Goal: Check status: Check status

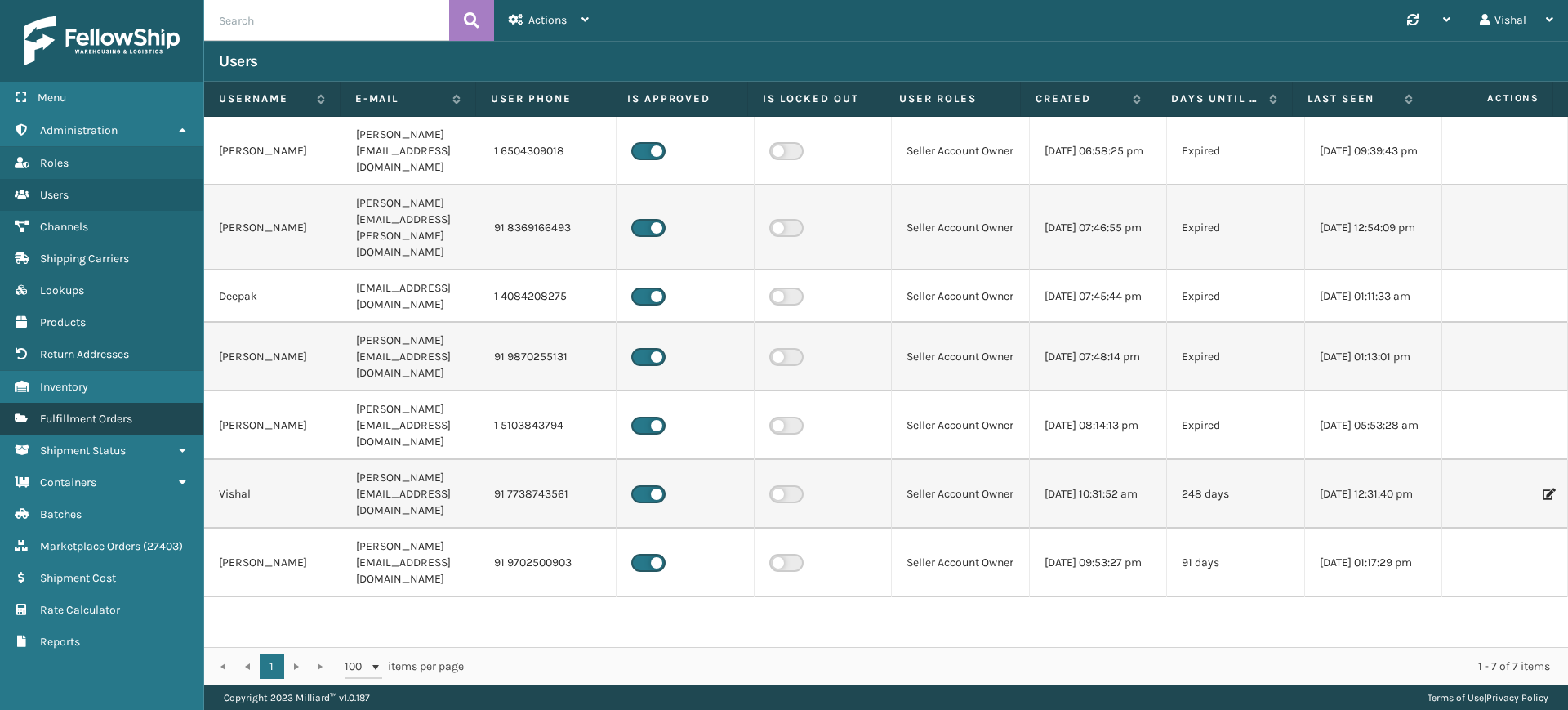
click at [59, 428] on link "Shipment Status Fulfillment Orders" at bounding box center [101, 418] width 204 height 32
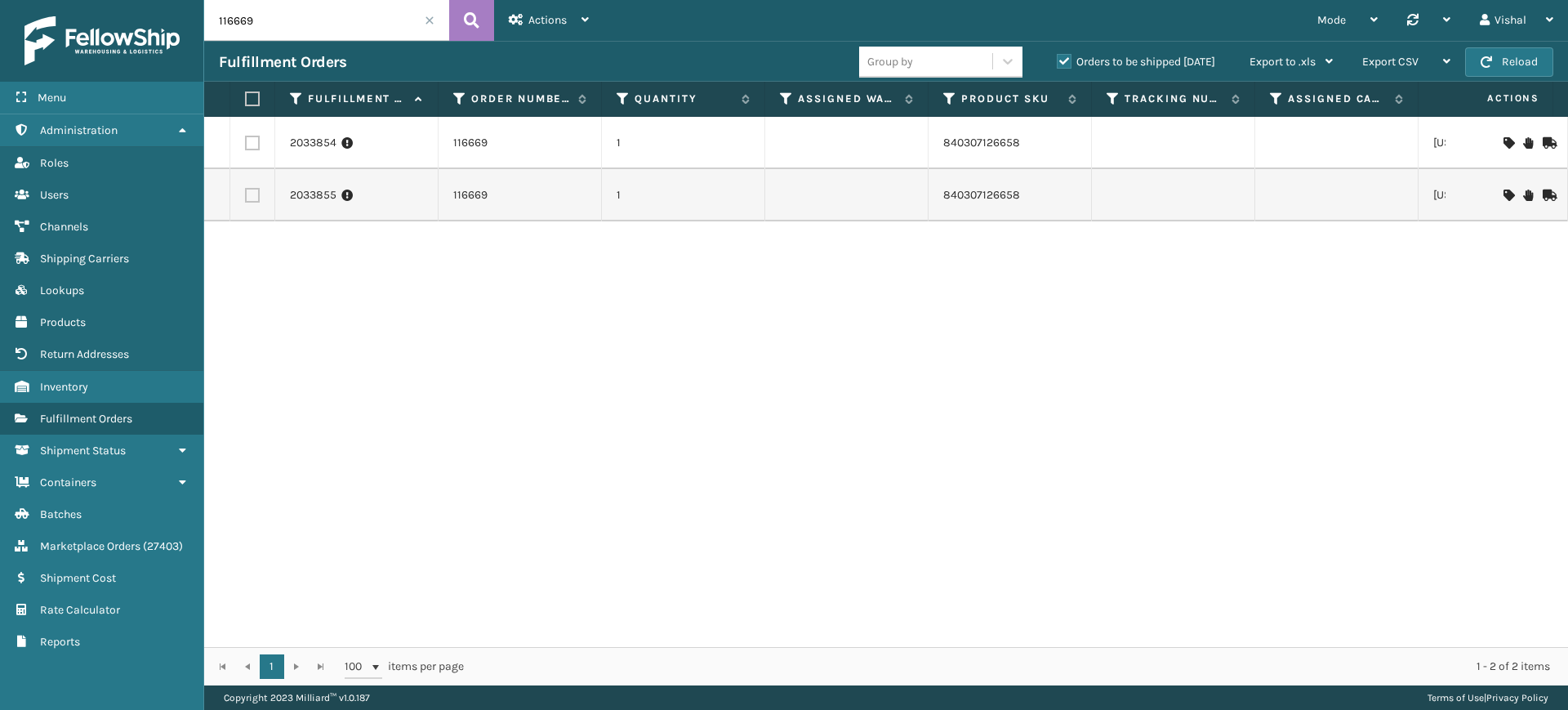
click at [308, 8] on input "116669" at bounding box center [327, 21] width 245 height 41
paste input "95"
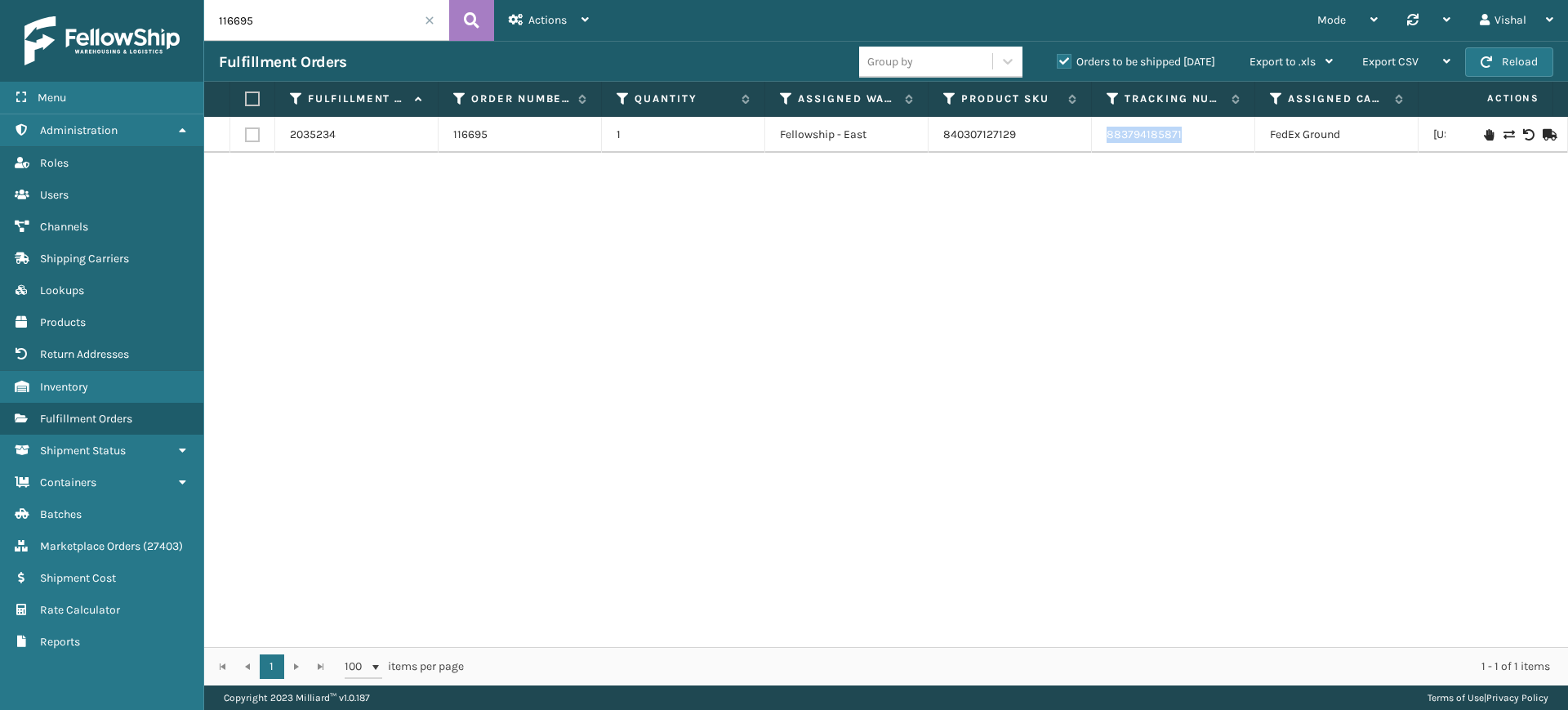
drag, startPoint x: 1105, startPoint y: 141, endPoint x: 1216, endPoint y: 137, distance: 111.1
click at [1216, 137] on td "883794185871" at bounding box center [1174, 135] width 163 height 36
copy link "883794185871"
click at [315, 21] on input "116695" at bounding box center [327, 21] width 245 height 41
paste input "2-5762596-1757033"
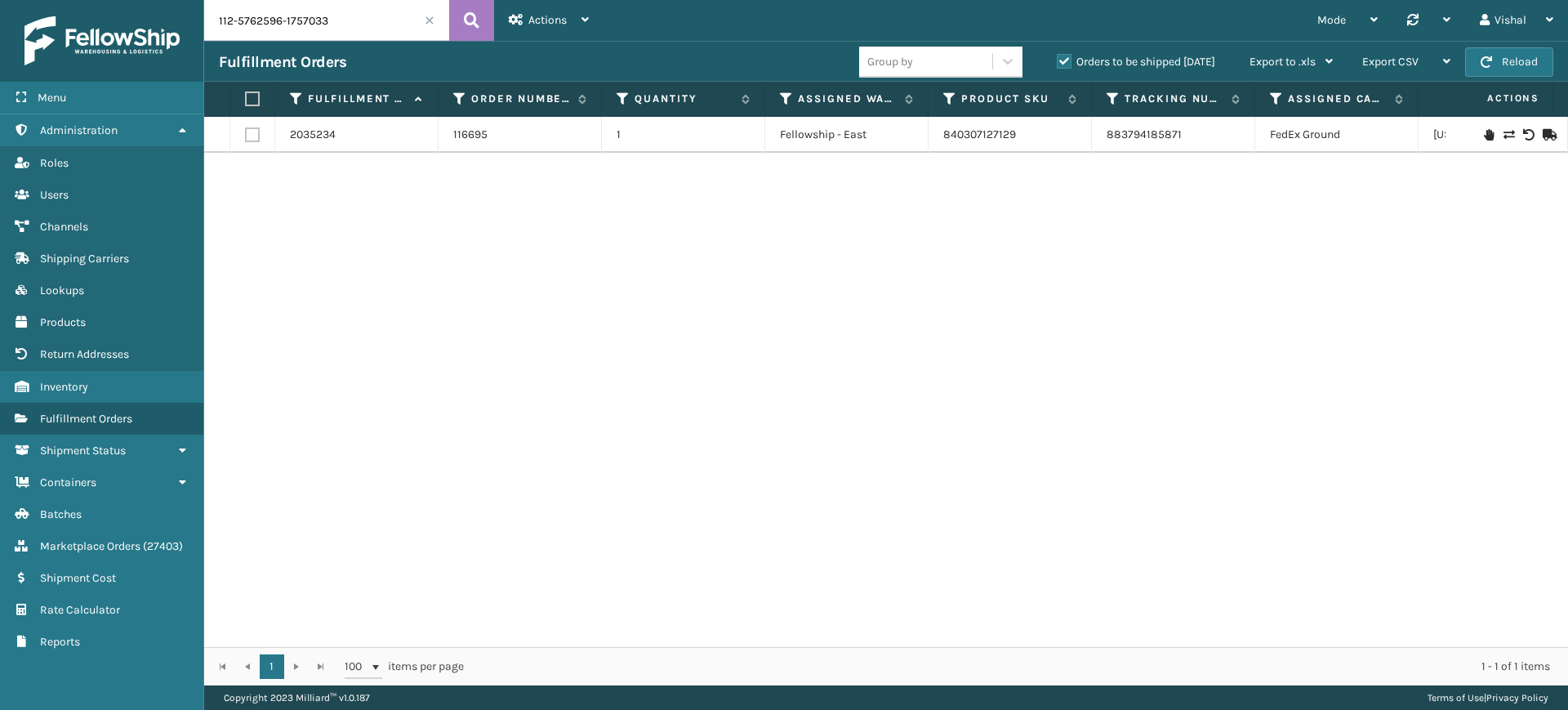
type input "112-5762596-1757033"
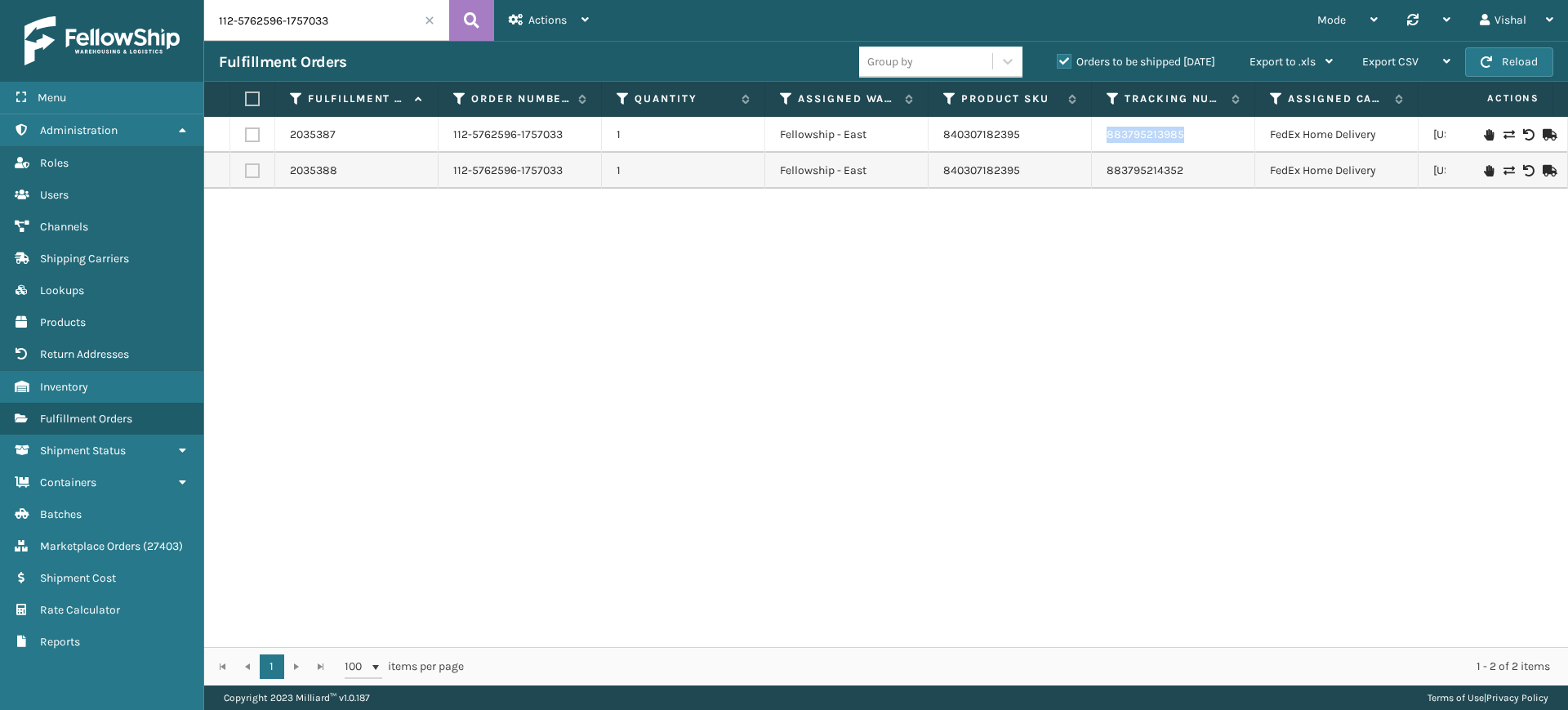
drag, startPoint x: 1096, startPoint y: 142, endPoint x: 1194, endPoint y: 128, distance: 99.0
click at [1194, 128] on td "883795213985" at bounding box center [1174, 135] width 163 height 36
copy link "883795213985"
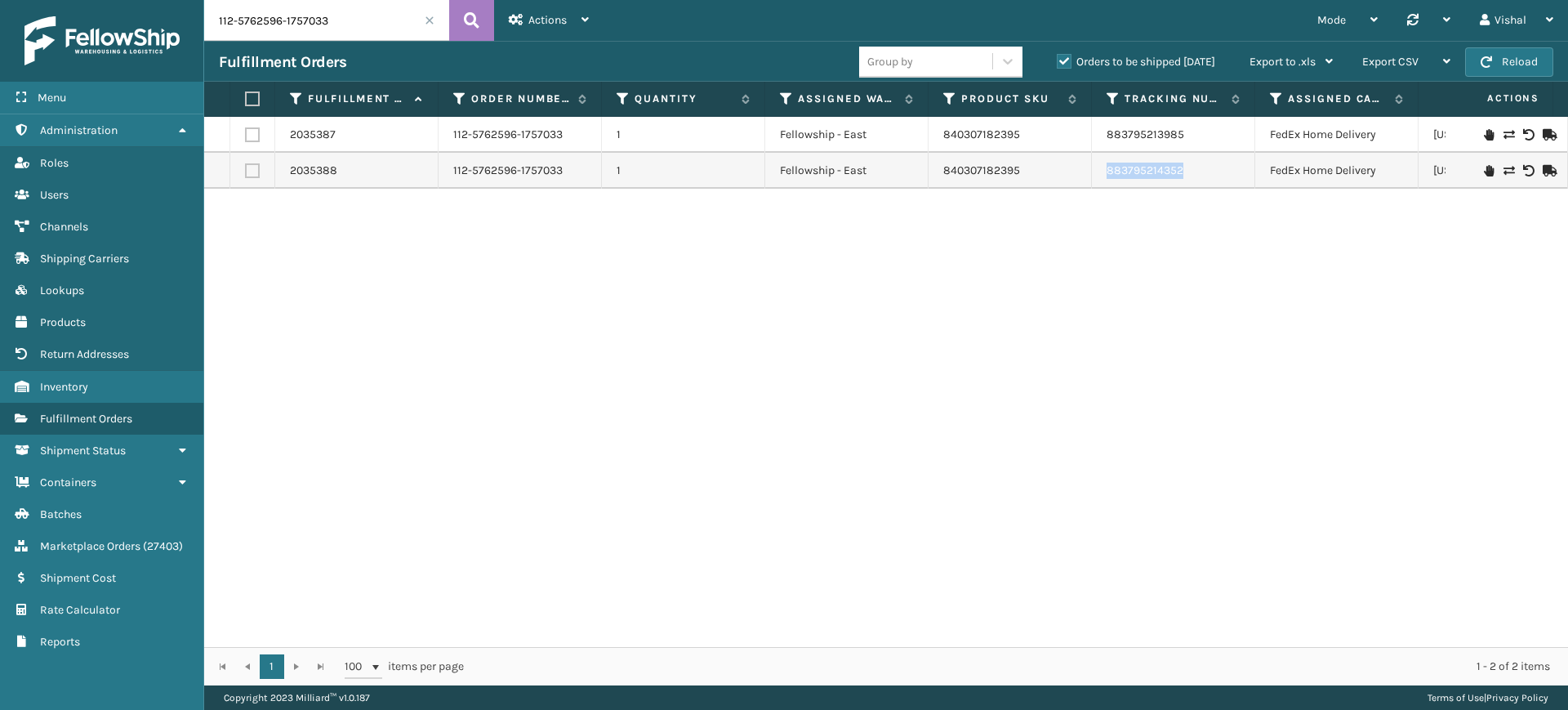
drag, startPoint x: 1104, startPoint y: 167, endPoint x: 1208, endPoint y: 185, distance: 105.5
click at [1208, 185] on td "883795214352" at bounding box center [1174, 171] width 163 height 36
copy link "883795214352"
